Goal: Transaction & Acquisition: Purchase product/service

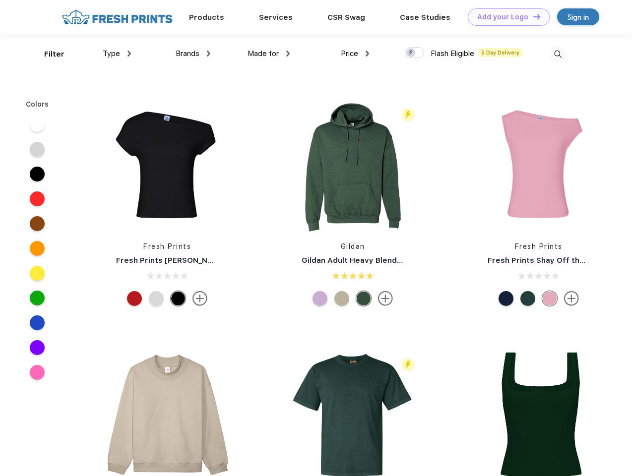
click at [505, 17] on link "Add your Logo Design Tool" at bounding box center [509, 16] width 82 height 17
click at [0, 0] on div "Design Tool" at bounding box center [0, 0] width 0 height 0
click at [532, 16] on link "Add your Logo Design Tool" at bounding box center [509, 16] width 82 height 17
click at [48, 54] on div "Filter" at bounding box center [54, 54] width 20 height 11
click at [117, 54] on span "Type" at bounding box center [111, 53] width 17 height 9
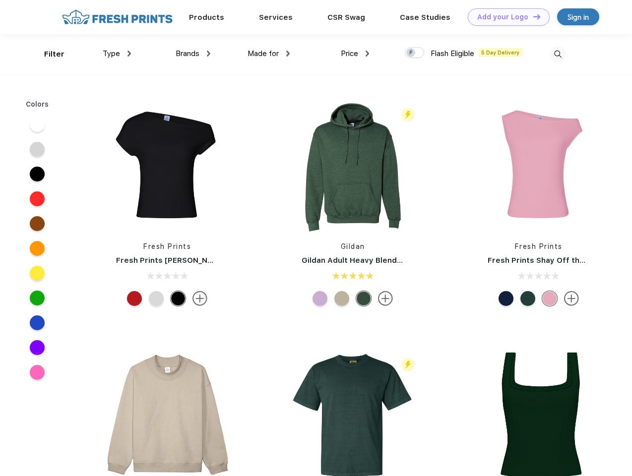
click at [193, 54] on span "Brands" at bounding box center [188, 53] width 24 height 9
click at [269, 54] on span "Made for" at bounding box center [263, 53] width 31 height 9
click at [355, 54] on span "Price" at bounding box center [349, 53] width 17 height 9
click at [415, 53] on div at bounding box center [414, 52] width 19 height 11
click at [411, 53] on input "checkbox" at bounding box center [408, 50] width 6 height 6
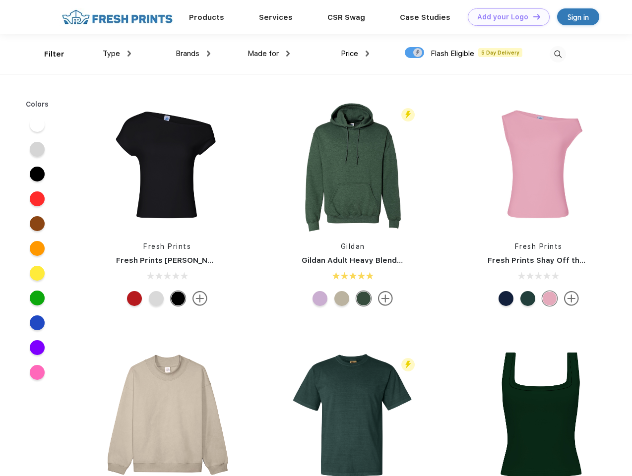
click at [558, 54] on img at bounding box center [558, 54] width 16 height 16
